Goal: Navigation & Orientation: Find specific page/section

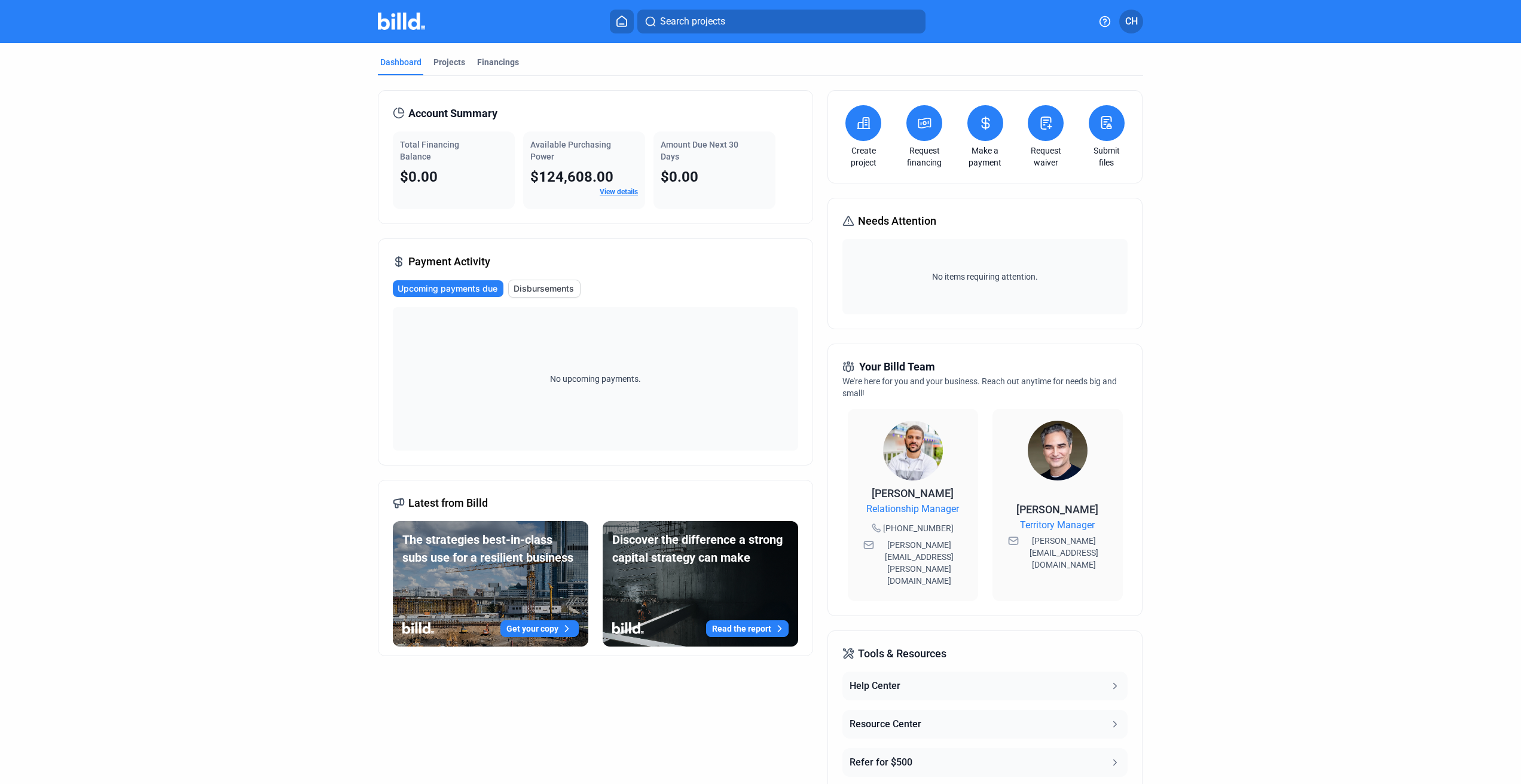
click at [1128, 16] on span "CH" at bounding box center [1131, 22] width 13 height 15
click at [1045, 147] on button "Banks" at bounding box center [1067, 159] width 131 height 24
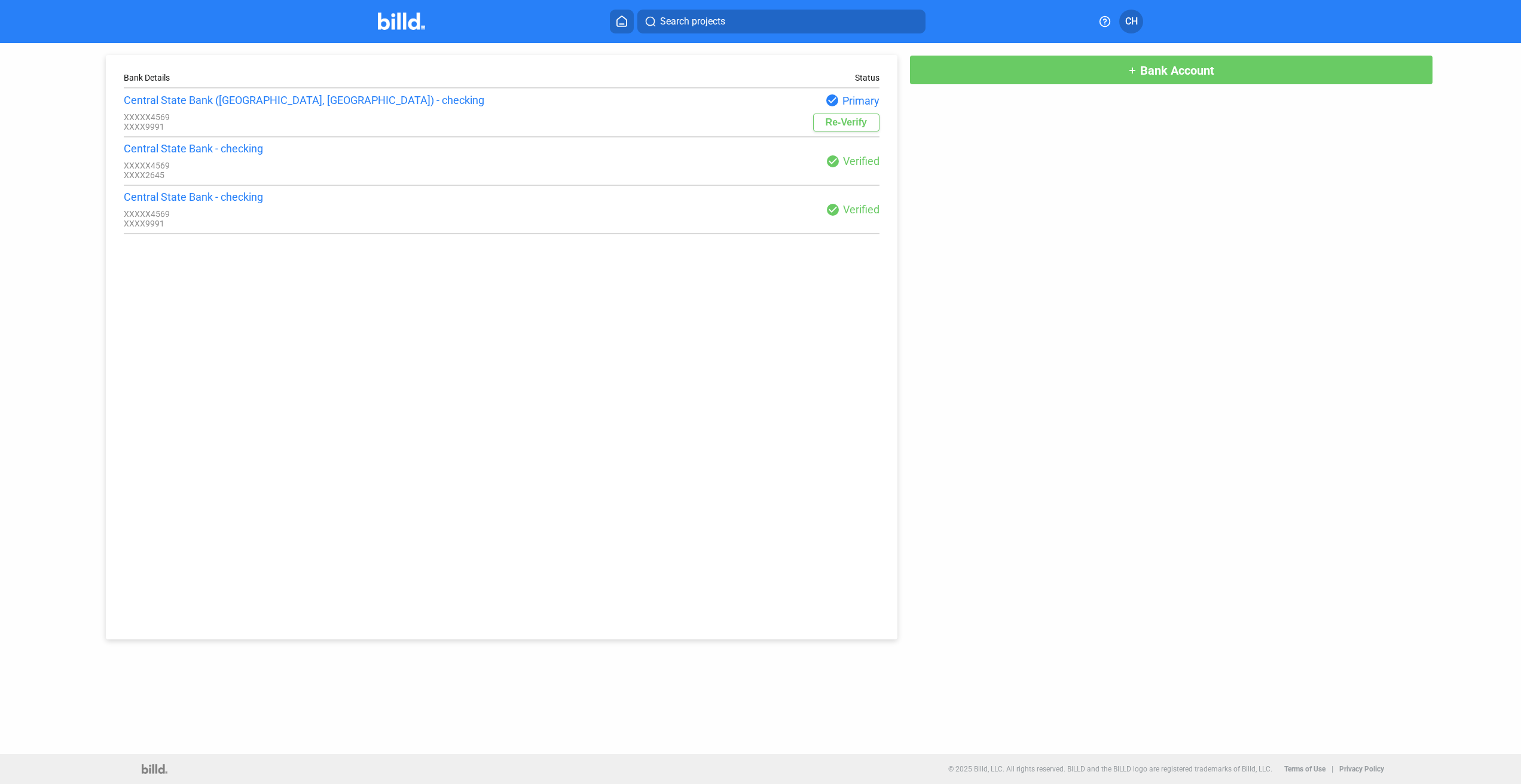
click at [1130, 21] on span "CH" at bounding box center [1131, 22] width 13 height 15
click at [1038, 92] on button "Company Settings" at bounding box center [1067, 104] width 131 height 24
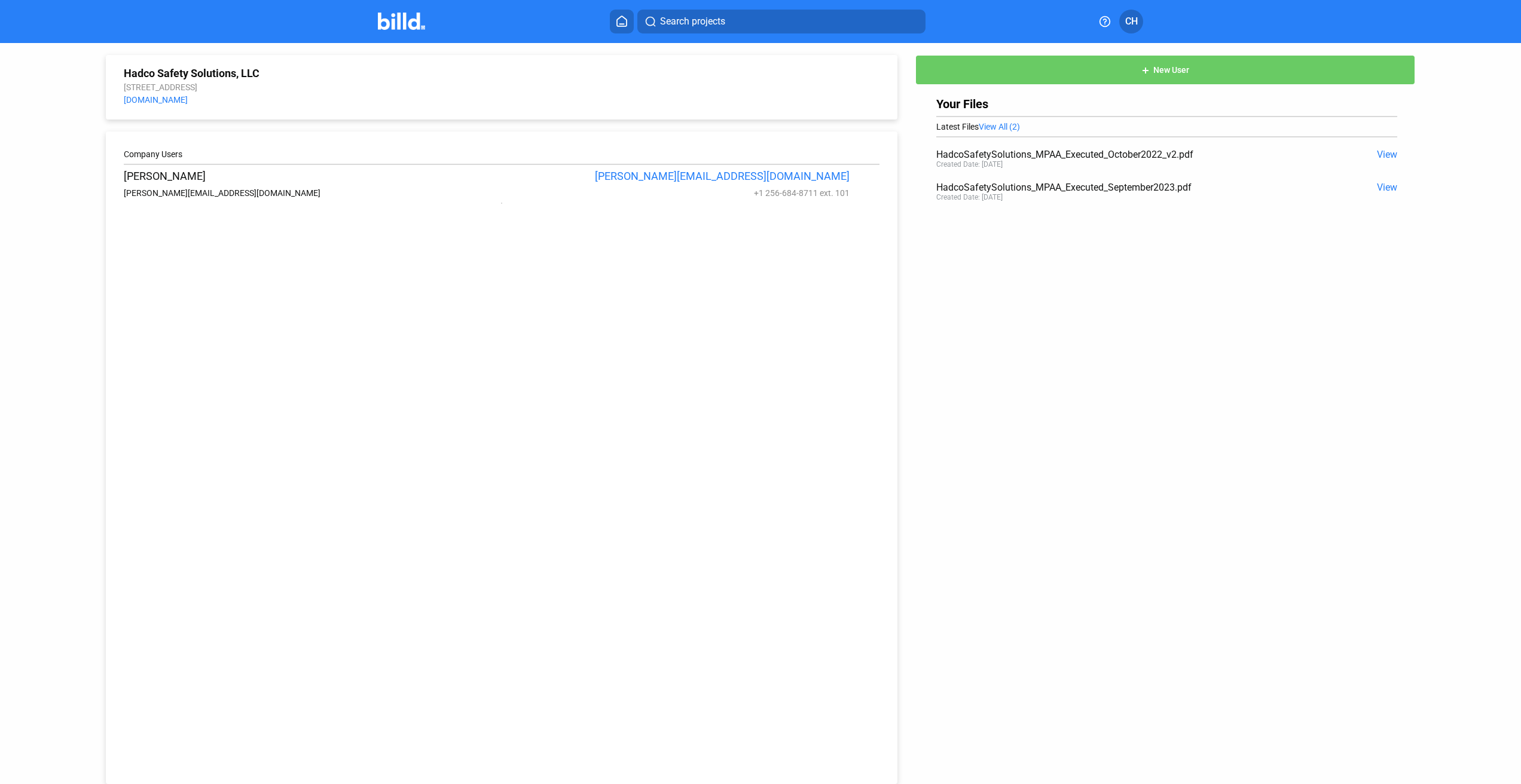
click at [407, 23] on img at bounding box center [401, 22] width 48 height 17
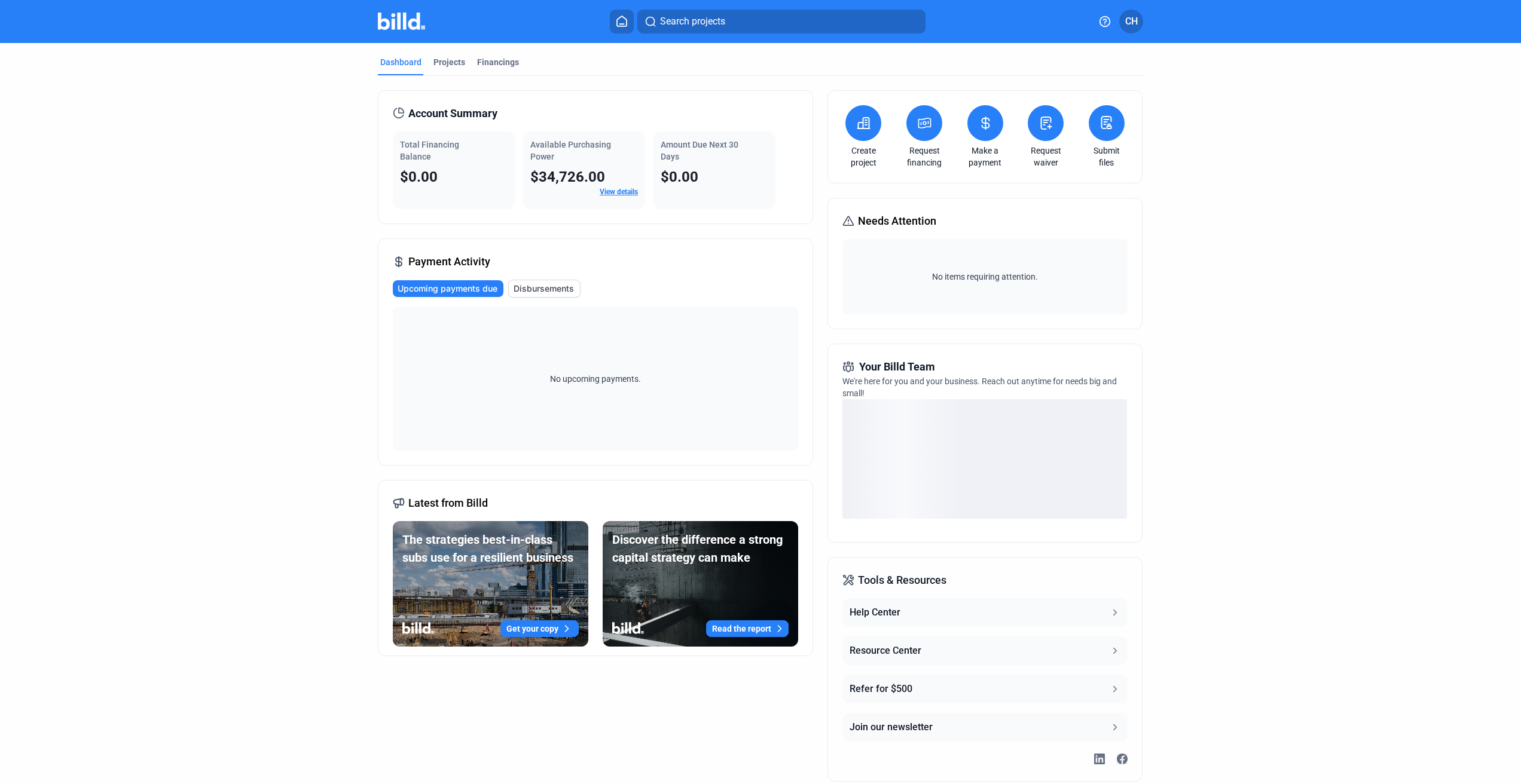
click at [615, 192] on link "View details" at bounding box center [618, 192] width 38 height 9
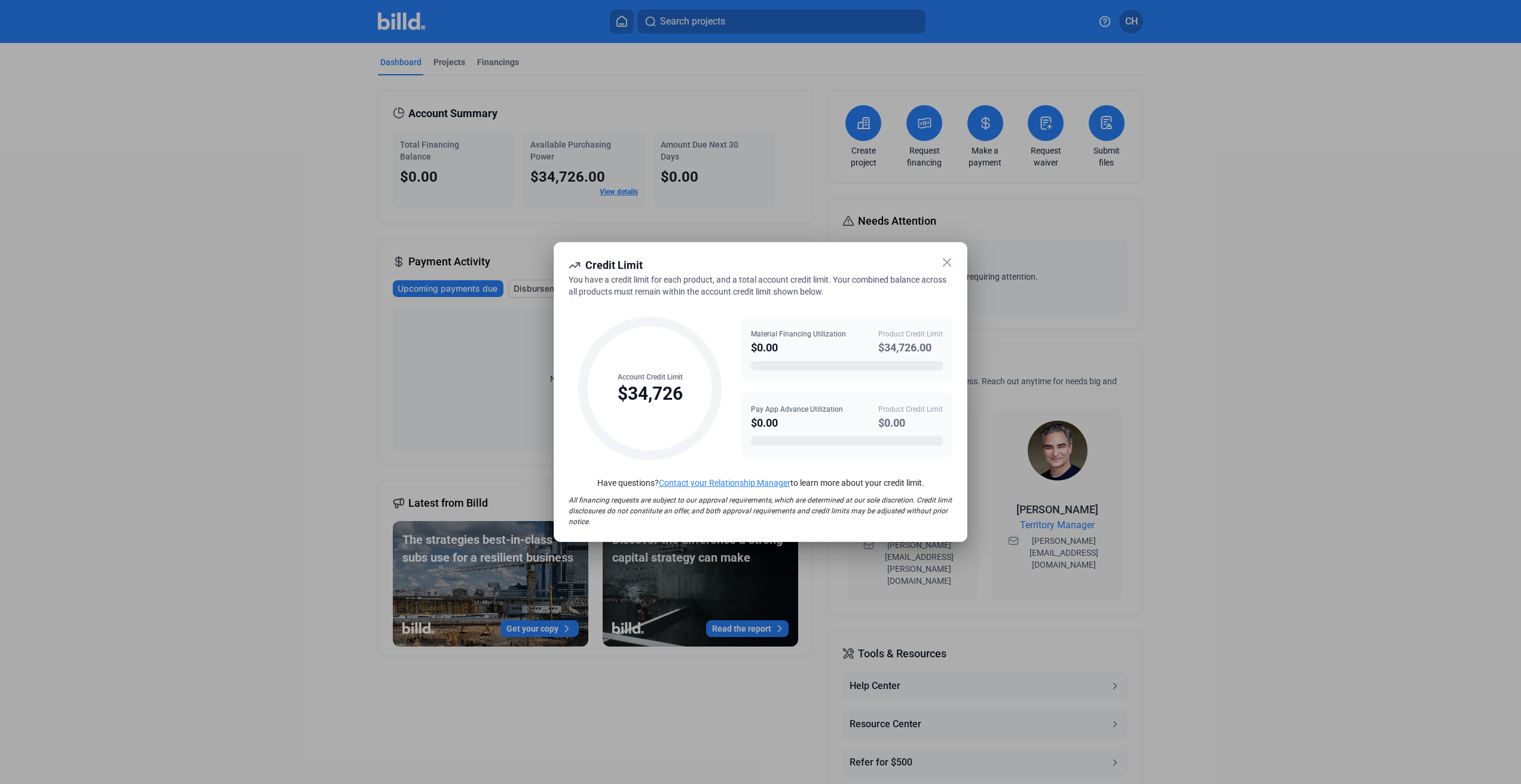
click at [949, 262] on icon at bounding box center [947, 262] width 7 height 7
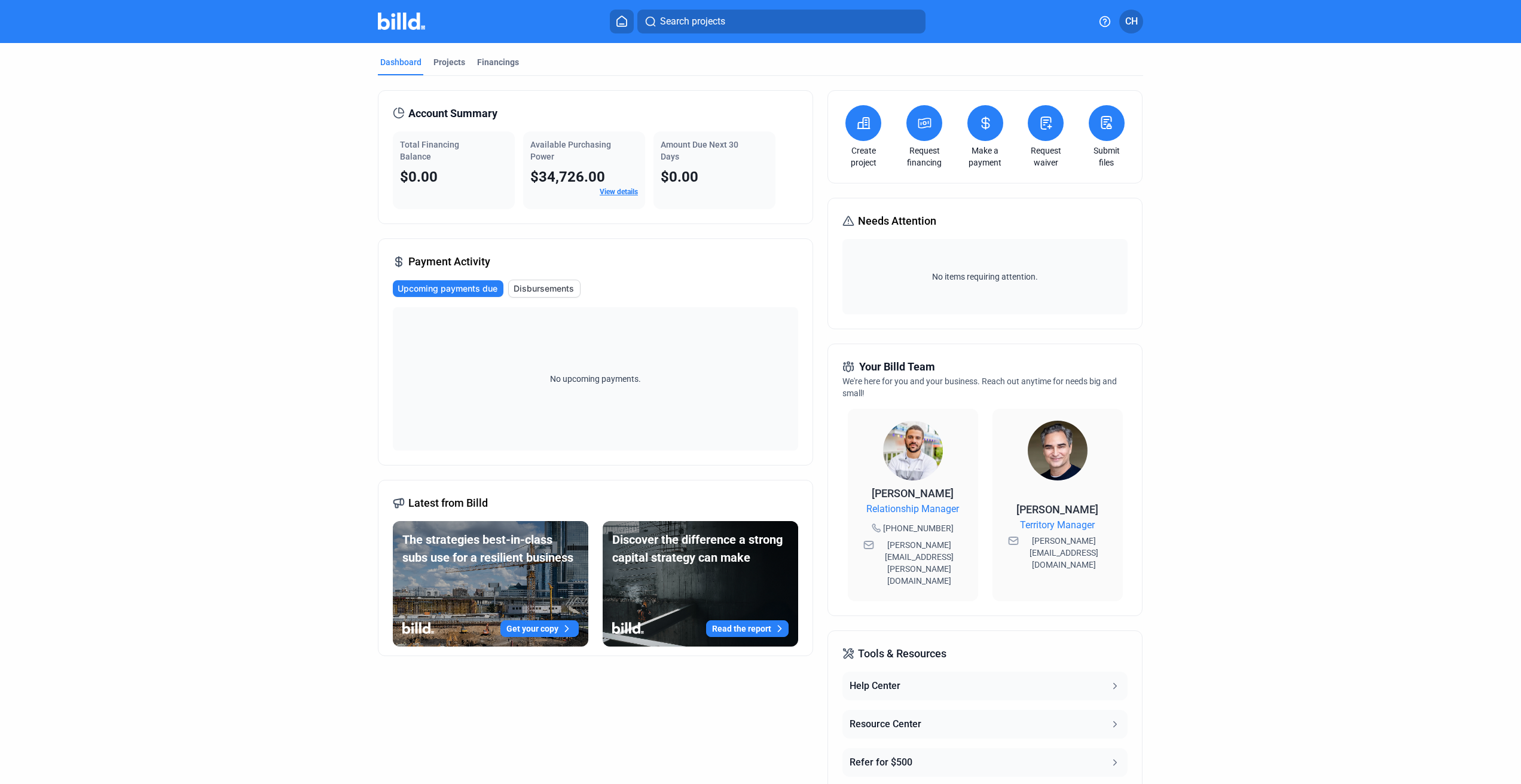
click at [619, 188] on link "View details" at bounding box center [618, 192] width 38 height 9
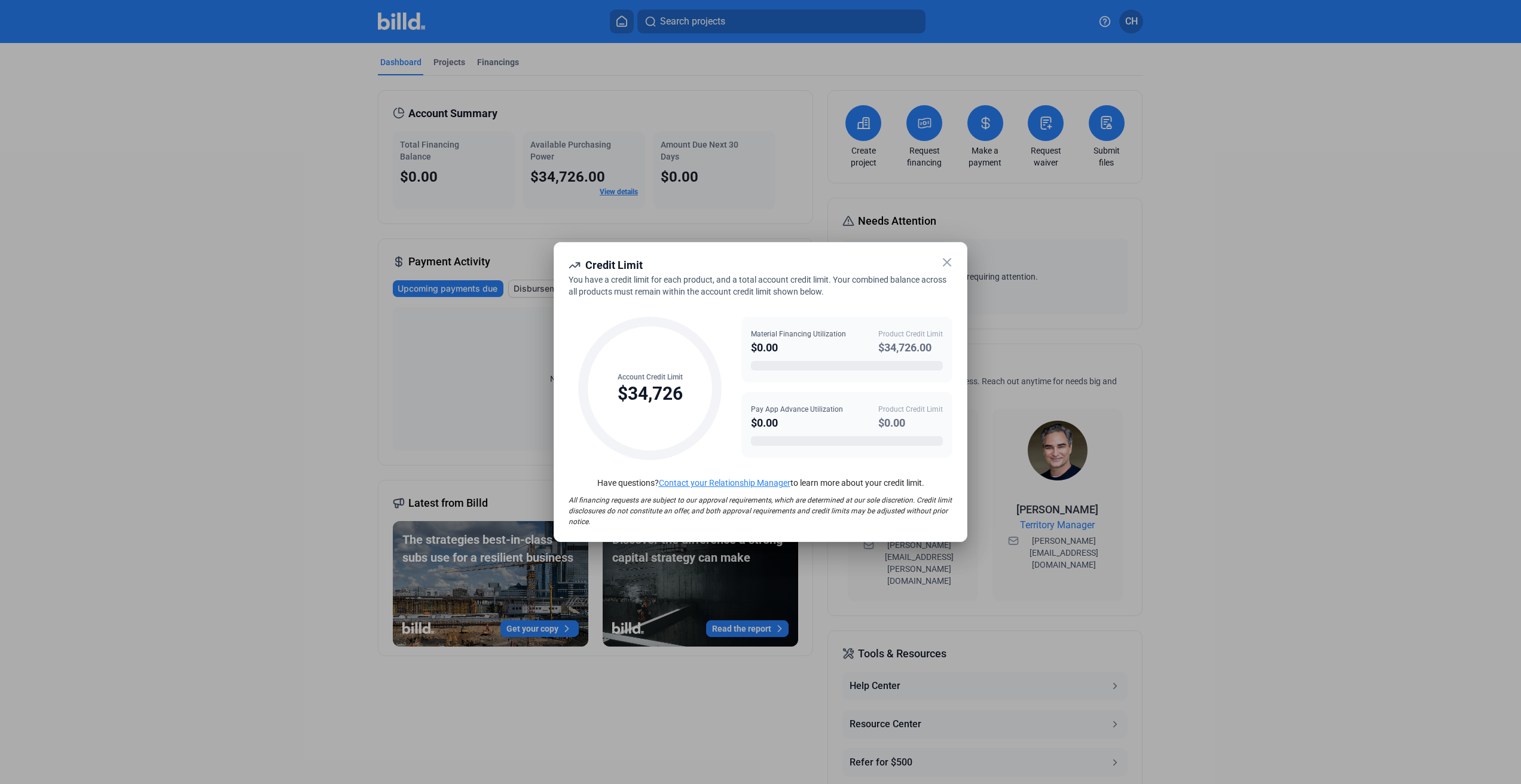
click at [946, 263] on icon at bounding box center [947, 262] width 7 height 7
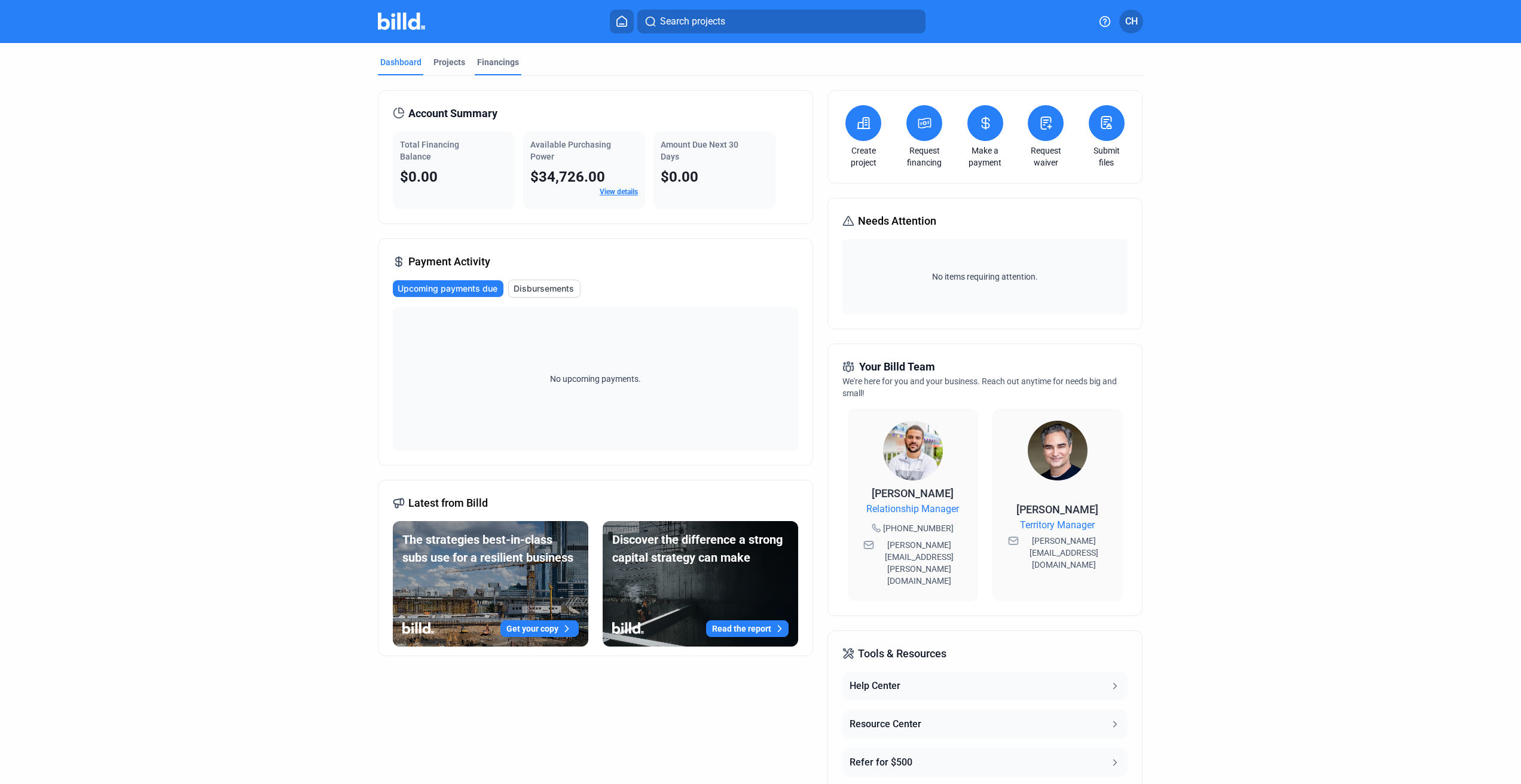
click at [482, 62] on div "Financings" at bounding box center [498, 62] width 42 height 12
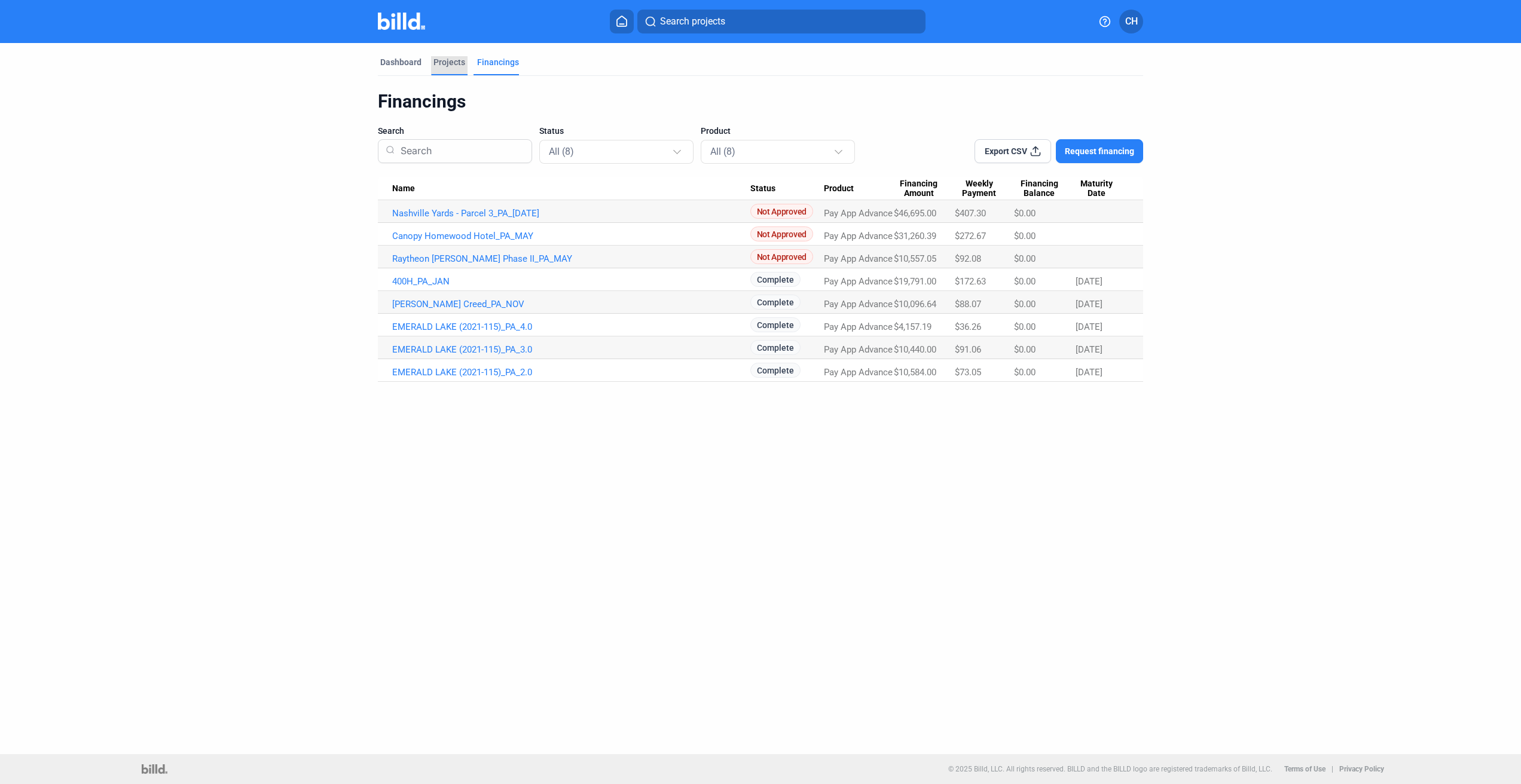
click at [454, 60] on div "Projects" at bounding box center [449, 62] width 32 height 12
